Goal: Task Accomplishment & Management: Complete application form

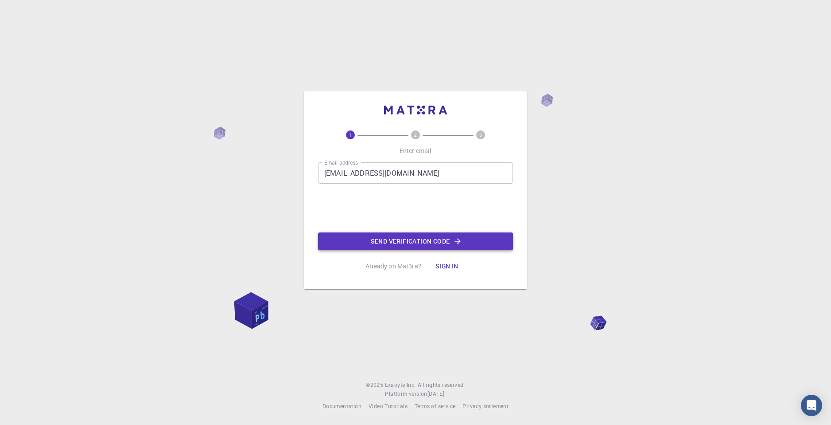
click at [356, 243] on button "Send verification code" at bounding box center [415, 241] width 195 height 18
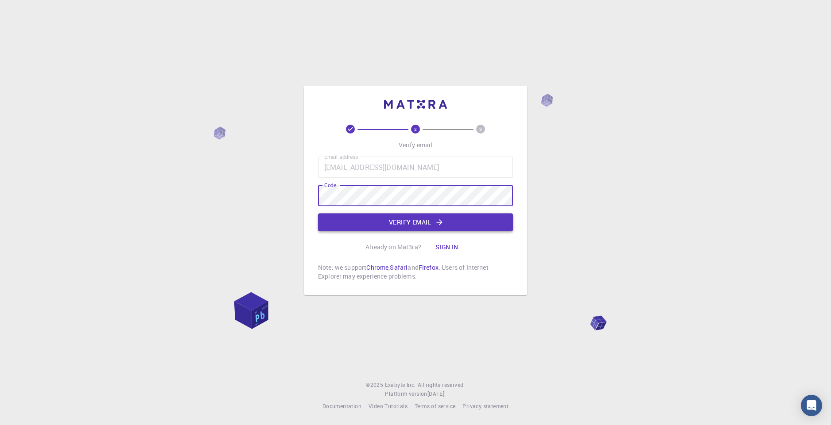
click at [443, 216] on button "Verify email" at bounding box center [415, 222] width 195 height 18
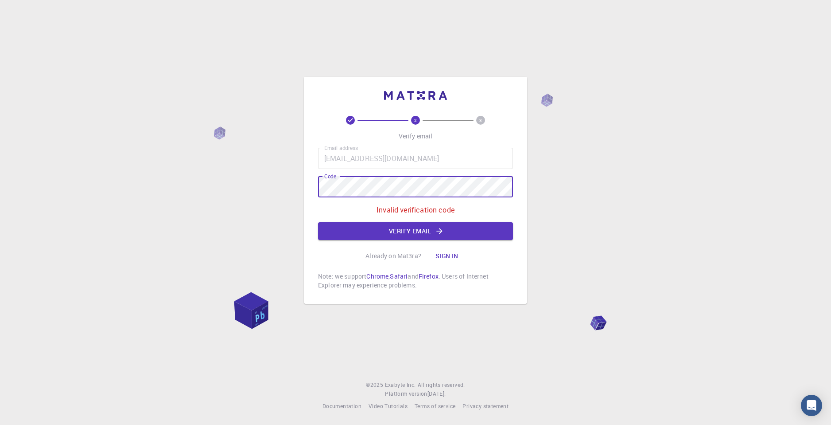
click at [283, 189] on div "2 3 Verify email Email address [EMAIL_ADDRESS][DOMAIN_NAME] Email address Code …" at bounding box center [415, 212] width 831 height 425
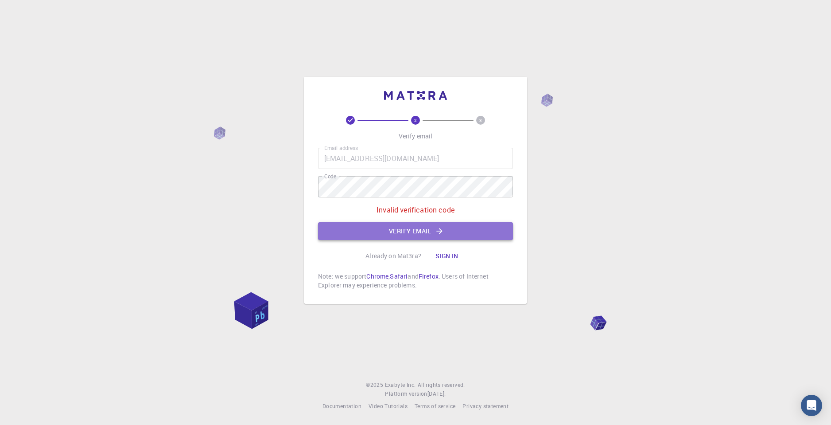
click at [370, 227] on button "Verify email" at bounding box center [415, 231] width 195 height 18
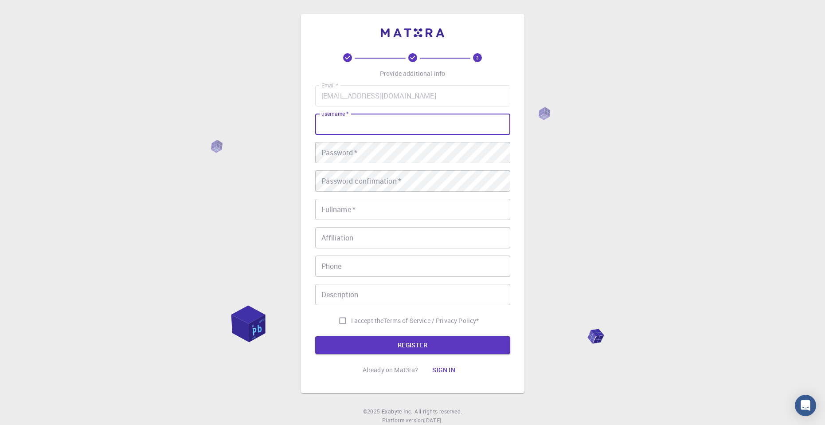
click at [359, 129] on input "username   *" at bounding box center [412, 123] width 195 height 21
click at [347, 125] on input "[PERSON_NAME]" at bounding box center [412, 123] width 195 height 21
type input "Jeffery_Thomas"
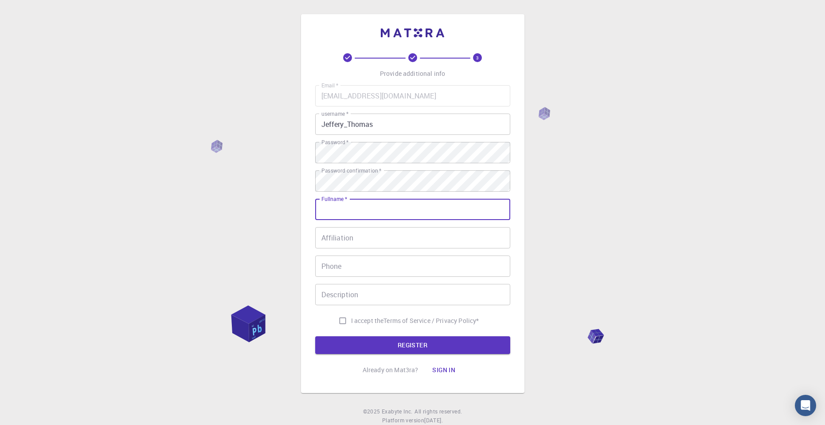
click at [350, 210] on input "Fullname   *" at bounding box center [412, 209] width 195 height 21
type input "j"
type input "Jeffery_Thomas"
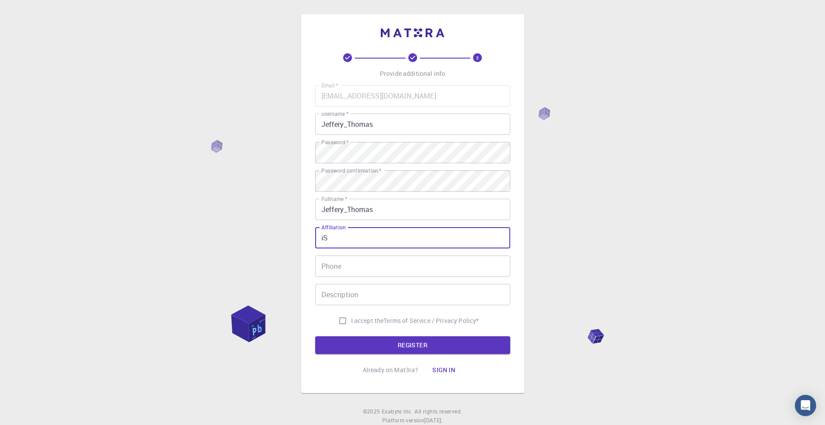
type input "i"
type input "[DEMOGRAPHIC_DATA]"
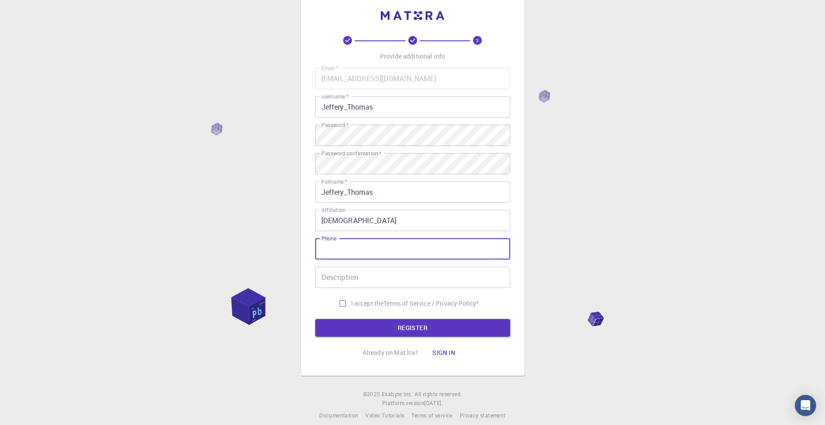
scroll to position [27, 0]
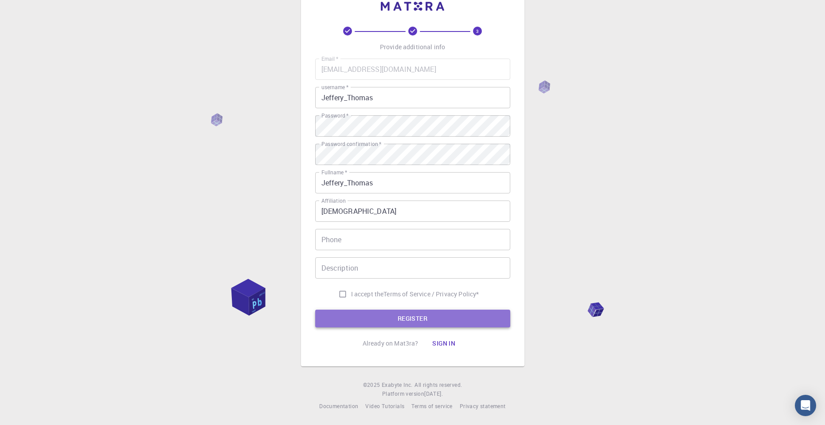
click at [377, 325] on button "REGISTER" at bounding box center [412, 318] width 195 height 18
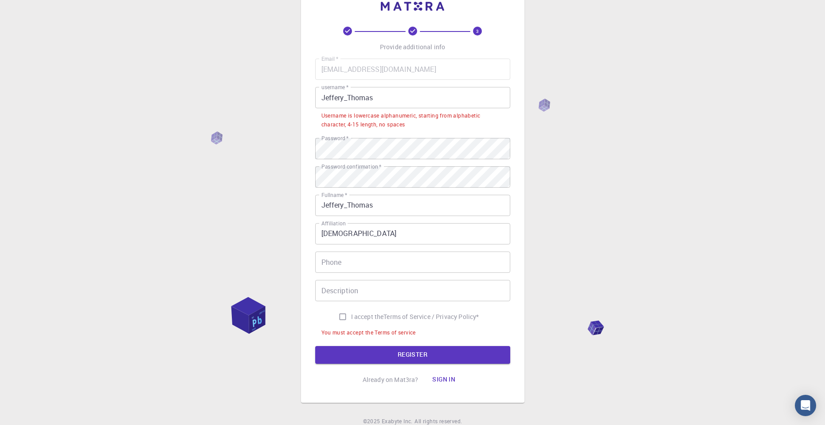
click at [340, 319] on input "I accept the Terms of Service / Privacy Policy *" at bounding box center [342, 316] width 17 height 17
checkbox input "true"
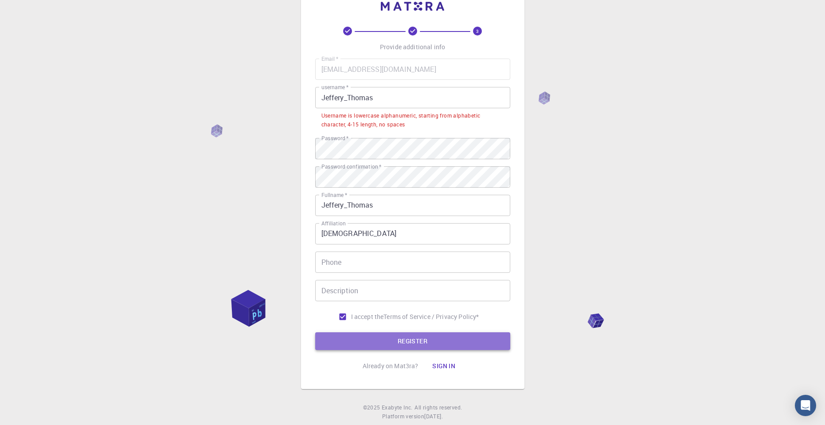
click at [355, 341] on button "REGISTER" at bounding box center [412, 341] width 195 height 18
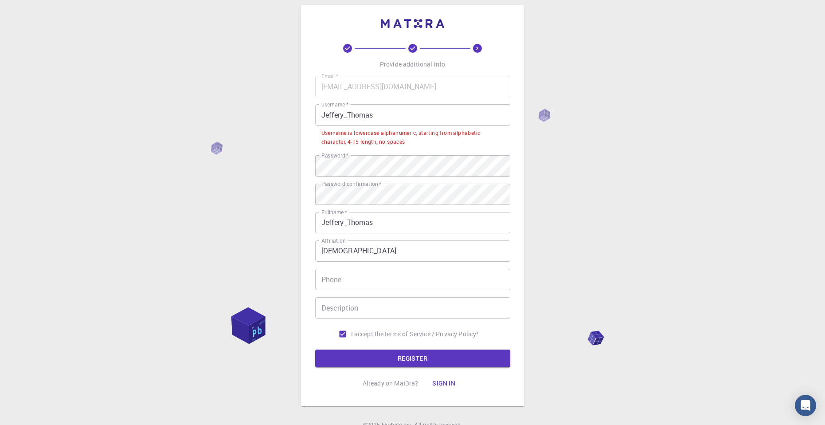
scroll to position [0, 0]
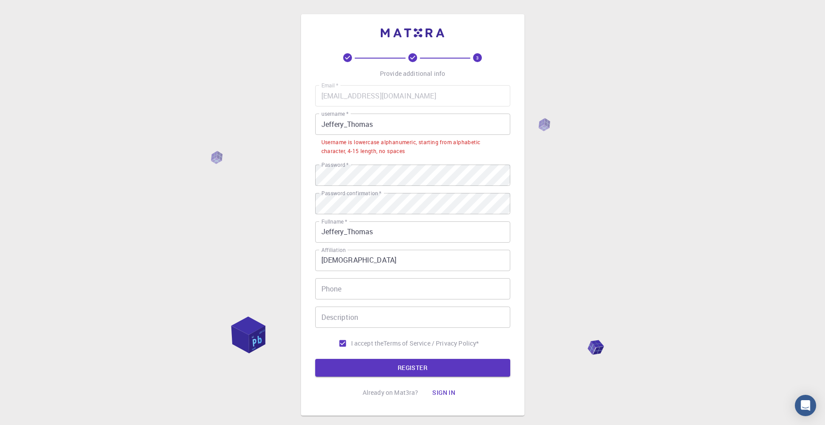
click at [347, 125] on input "Jeffery_Thomas" at bounding box center [412, 123] width 195 height 21
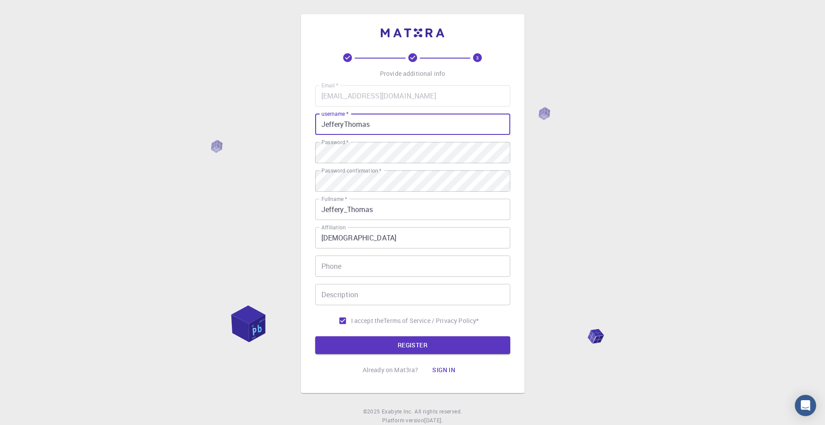
type input "JefferyThomas"
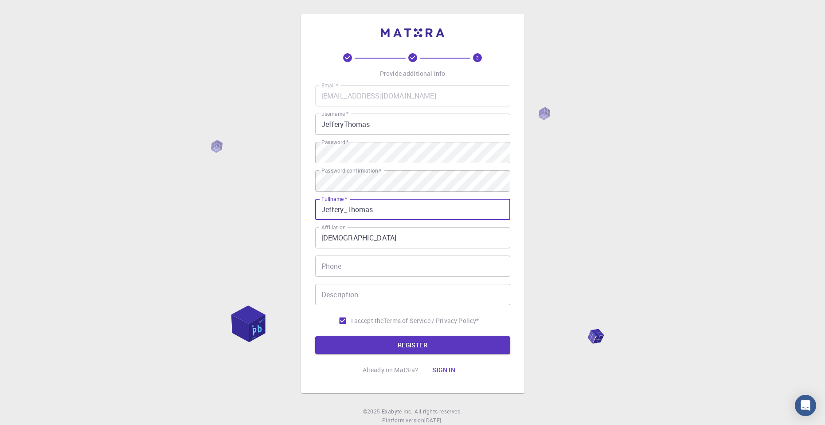
click at [350, 208] on input "Jeffery_Thomas" at bounding box center [412, 209] width 195 height 21
type input "[PERSON_NAME]"
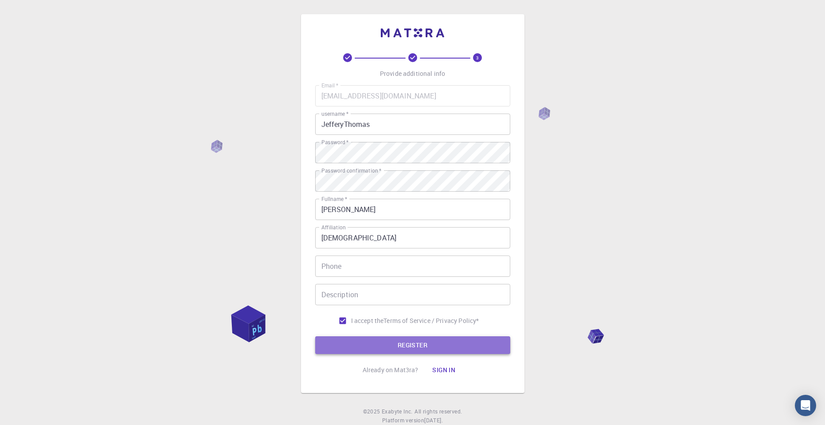
click at [363, 347] on button "REGISTER" at bounding box center [412, 345] width 195 height 18
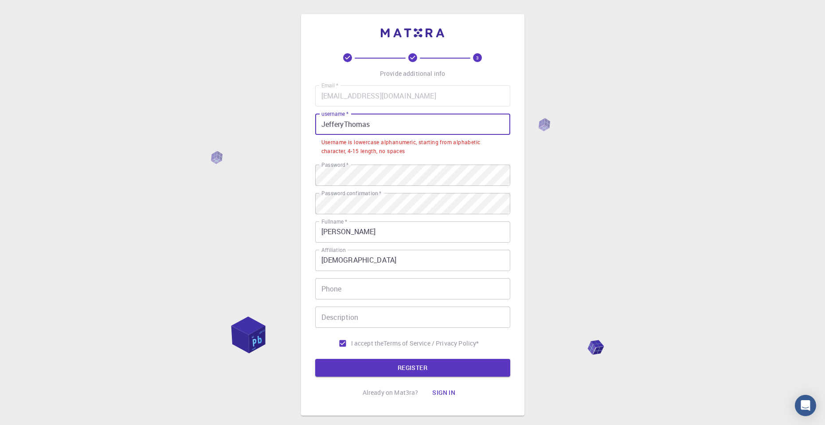
click at [347, 121] on input "JefferyThomas" at bounding box center [412, 123] width 195 height 21
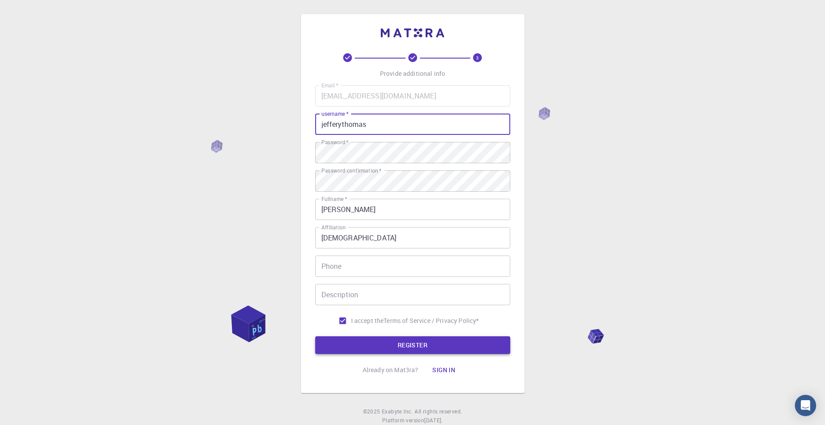
type input "jefferythomas"
click at [358, 343] on button "REGISTER" at bounding box center [412, 345] width 195 height 18
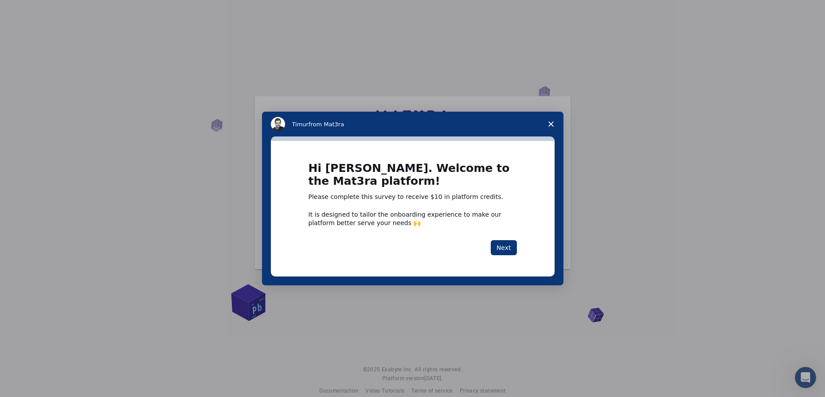
click at [554, 119] on span "Close survey" at bounding box center [550, 124] width 25 height 25
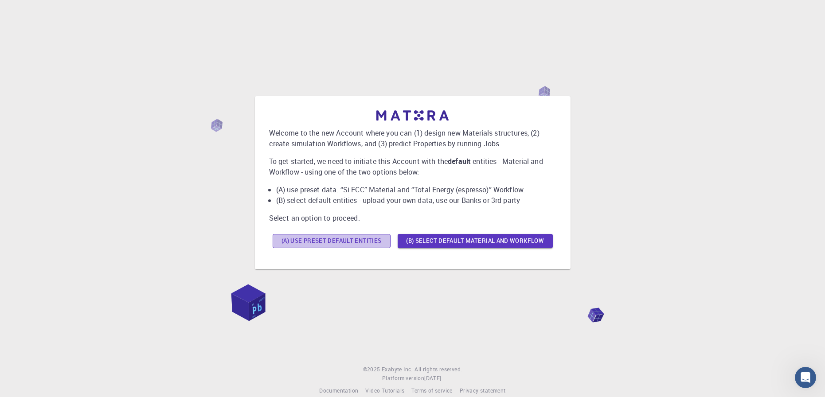
click at [373, 245] on button "(A) Use preset default entities" at bounding box center [332, 241] width 118 height 14
